Goal: Navigation & Orientation: Find specific page/section

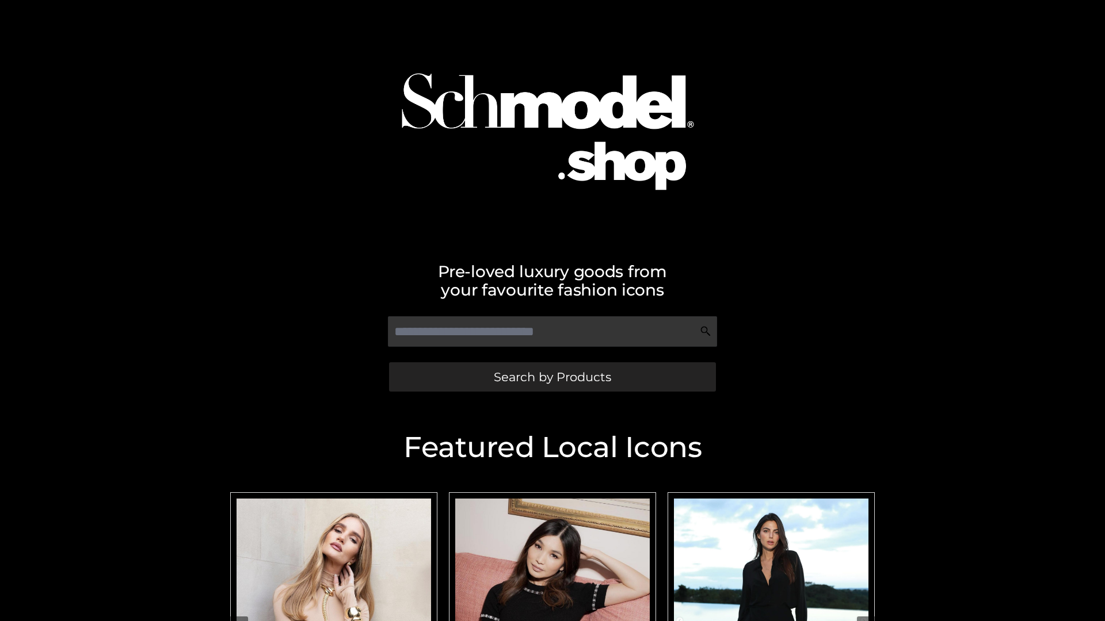
click at [552, 377] on span "Search by Products" at bounding box center [552, 377] width 117 height 12
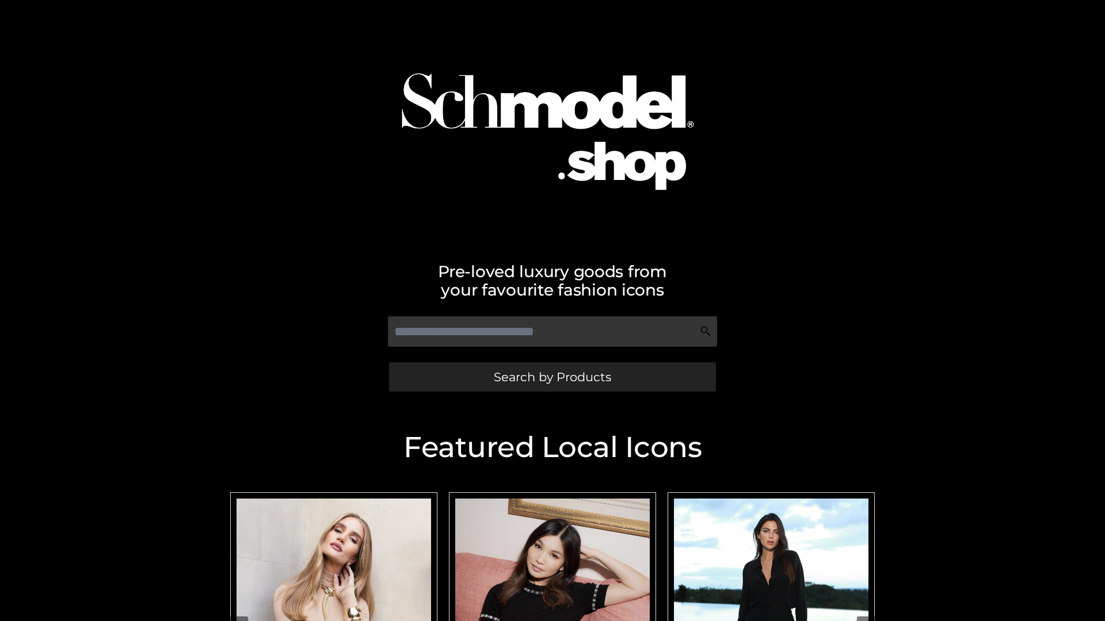
click at [552, 377] on span "Search by Products" at bounding box center [552, 377] width 117 height 12
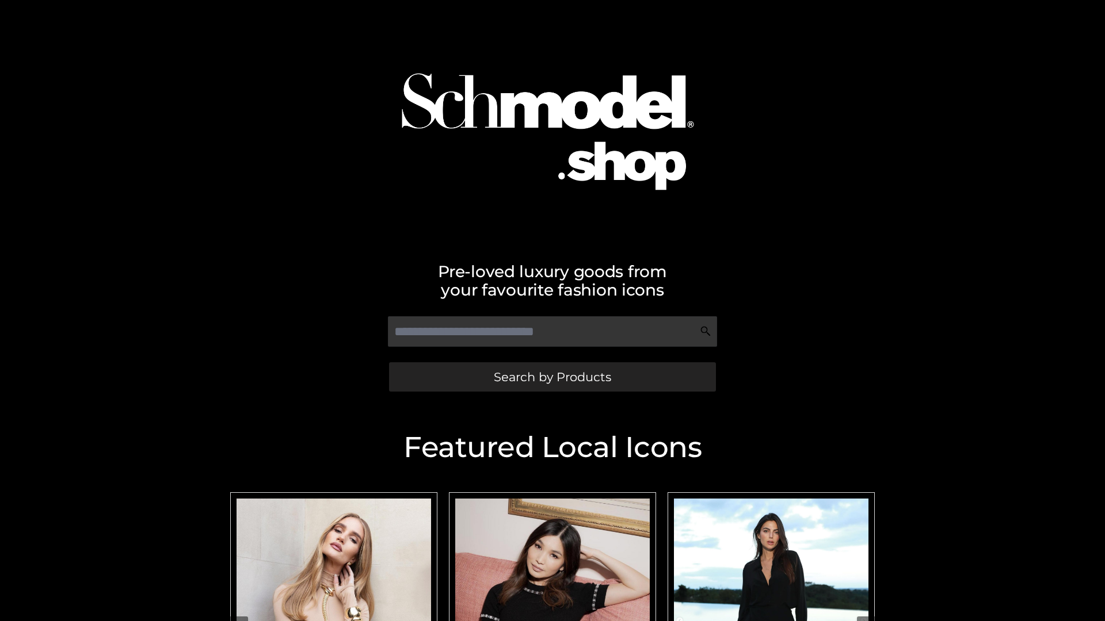
click at [552, 377] on span "Search by Products" at bounding box center [552, 377] width 117 height 12
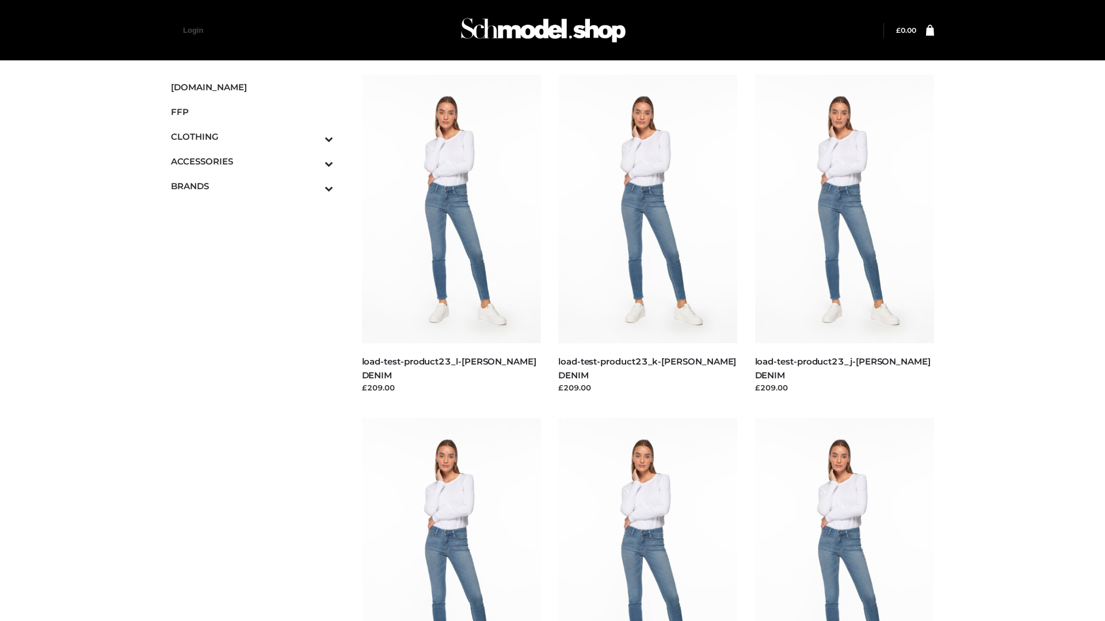
scroll to position [29, 0]
